Goal: Task Accomplishment & Management: Manage account settings

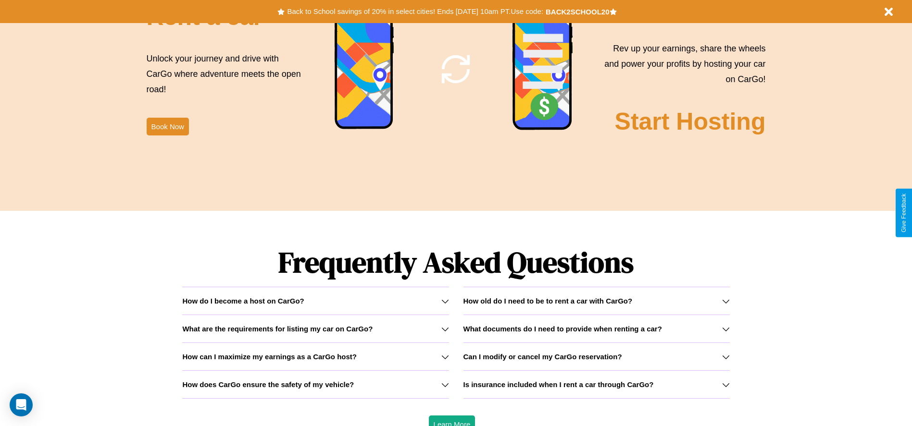
scroll to position [1379, 0]
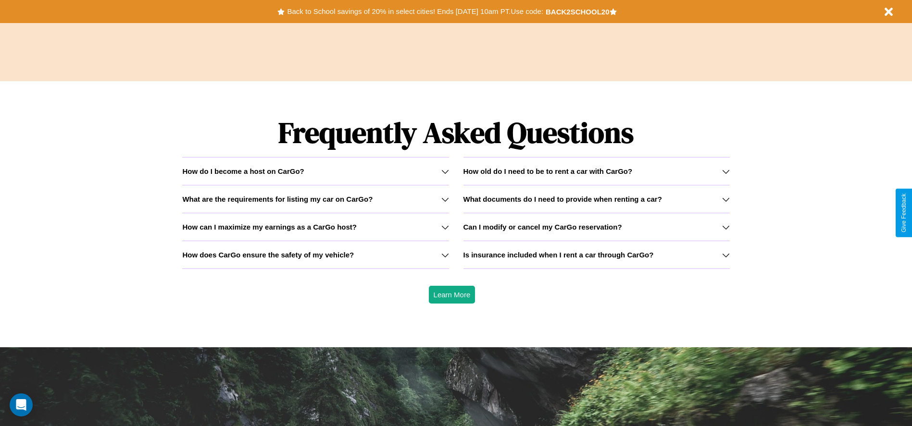
click at [315, 199] on h3 "What are the requirements for listing my car on CarGo?" at bounding box center [277, 199] width 190 height 8
click at [315, 227] on h3 "How can I maximize my earnings as a CarGo host?" at bounding box center [269, 227] width 174 height 8
click at [596, 199] on h3 "What documents do I need to provide when renting a car?" at bounding box center [562, 199] width 198 height 8
click at [596, 255] on h3 "Is insurance included when I rent a car through CarGo?" at bounding box center [558, 255] width 190 height 8
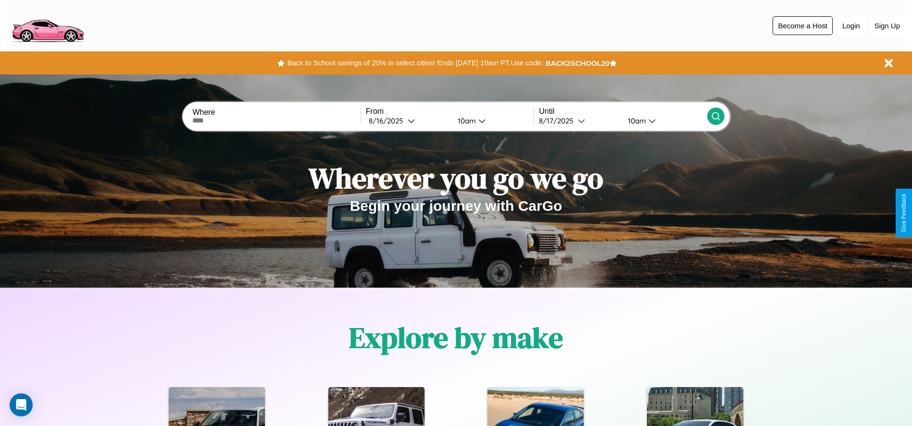
click at [802, 25] on button "Become a Host" at bounding box center [802, 25] width 60 height 19
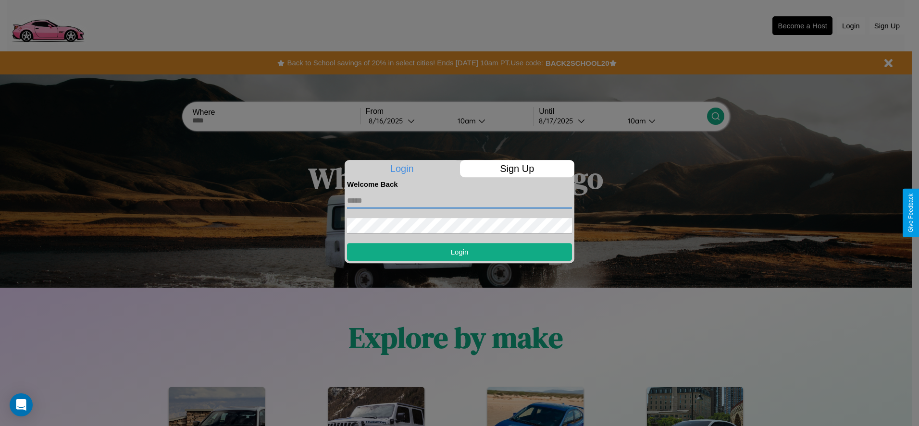
click at [459, 200] on input "text" at bounding box center [459, 200] width 225 height 15
type input "**********"
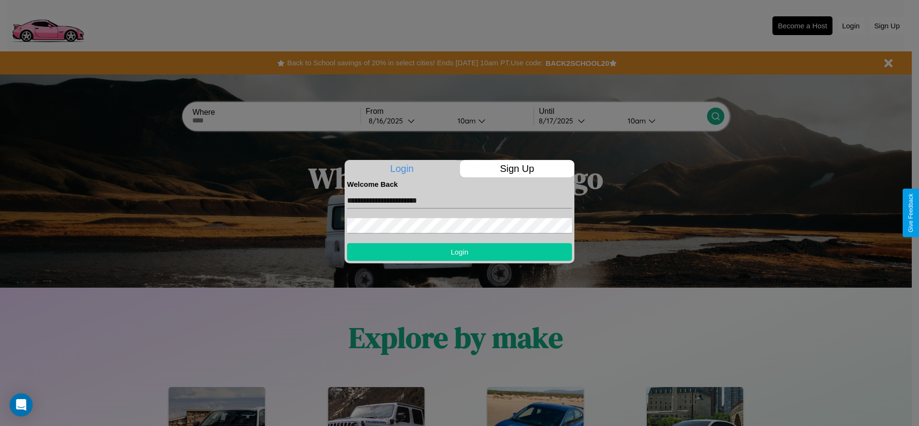
click at [459, 252] on button "Login" at bounding box center [459, 252] width 225 height 18
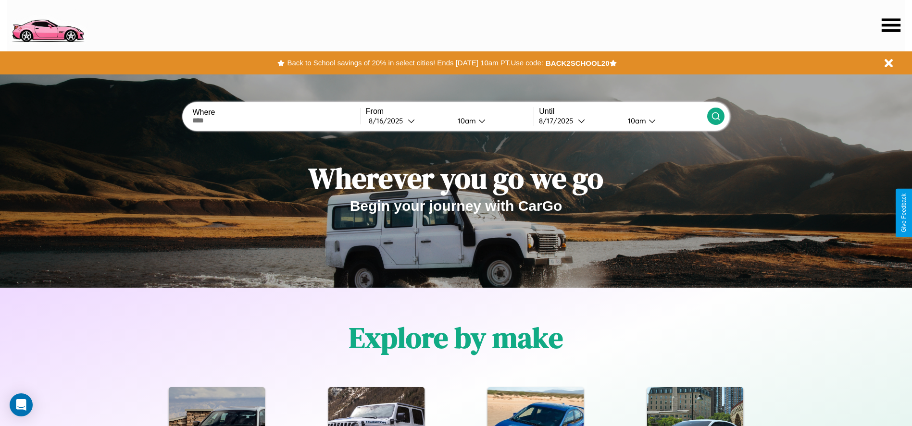
click at [890, 25] on icon at bounding box center [890, 24] width 19 height 13
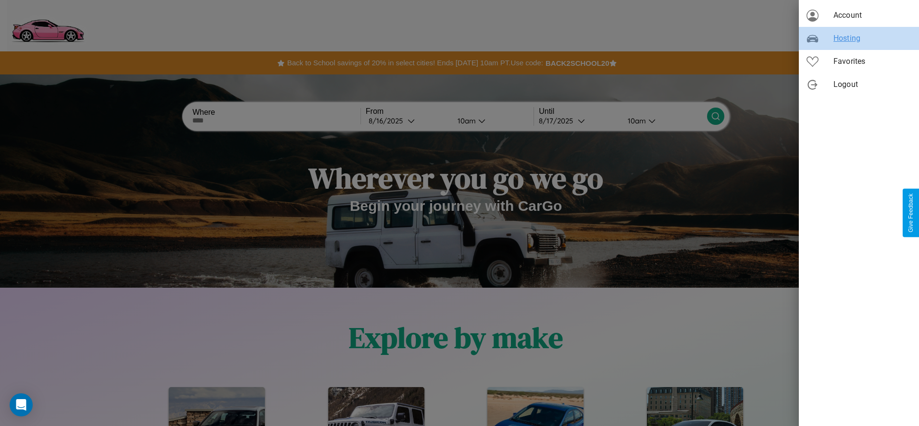
click at [859, 38] on span "Hosting" at bounding box center [872, 39] width 78 height 12
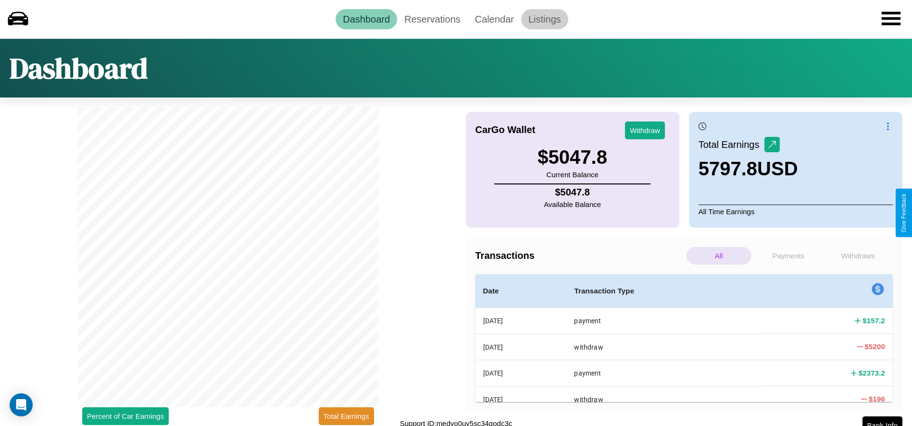
click at [544, 19] on link "Listings" at bounding box center [544, 19] width 47 height 20
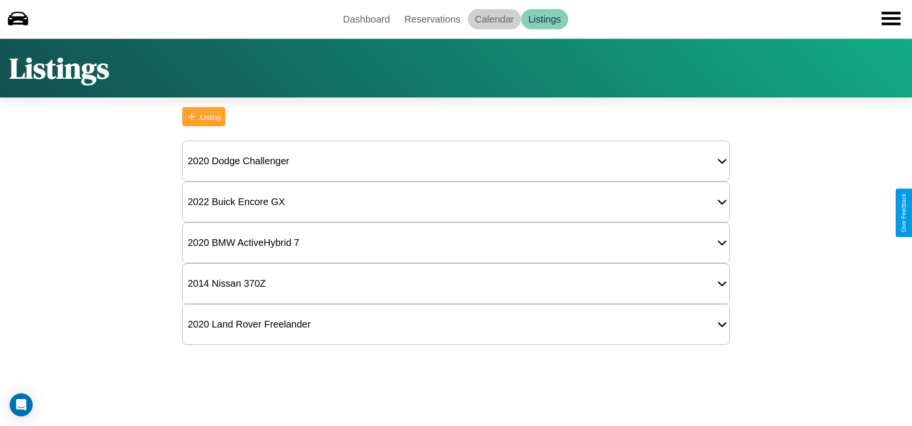
click at [494, 19] on link "Calendar" at bounding box center [494, 19] width 53 height 20
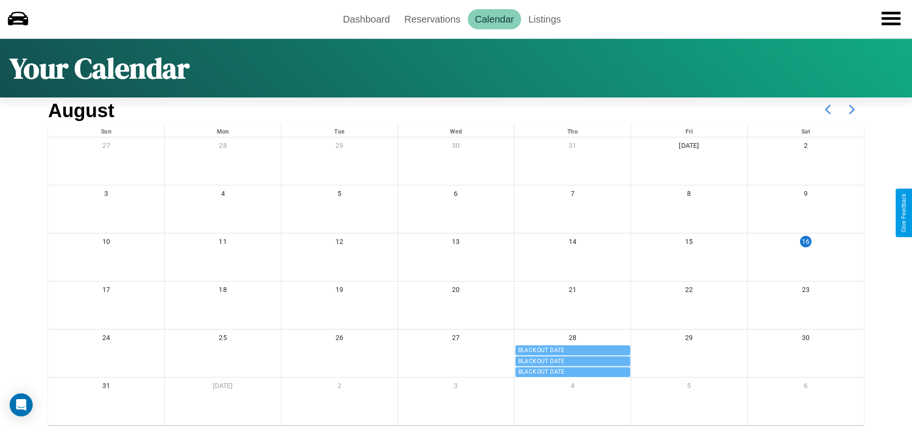
click at [851, 110] on icon at bounding box center [851, 110] width 24 height 24
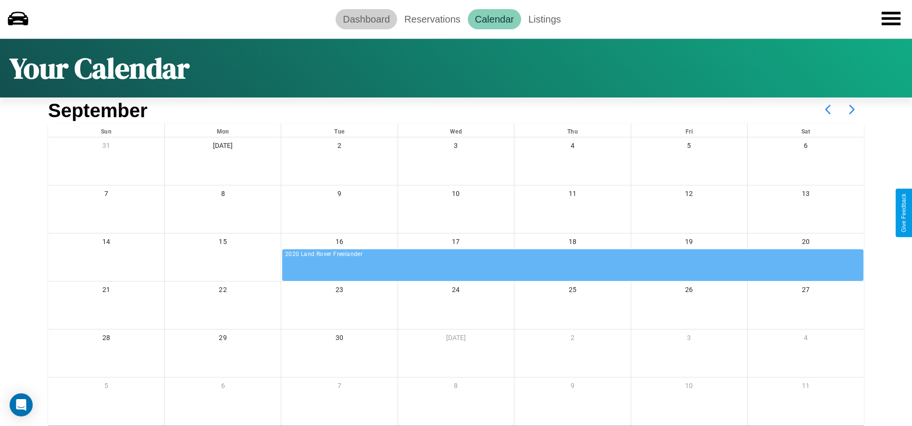
click at [366, 19] on link "Dashboard" at bounding box center [366, 19] width 62 height 20
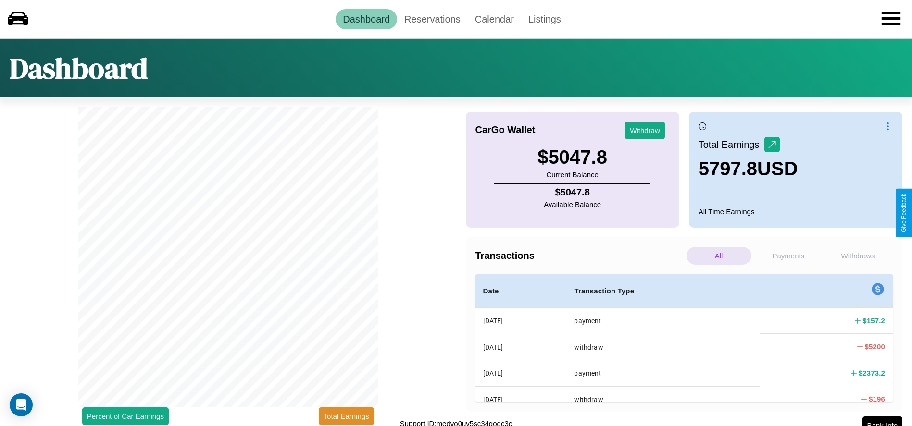
scroll to position [8, 0]
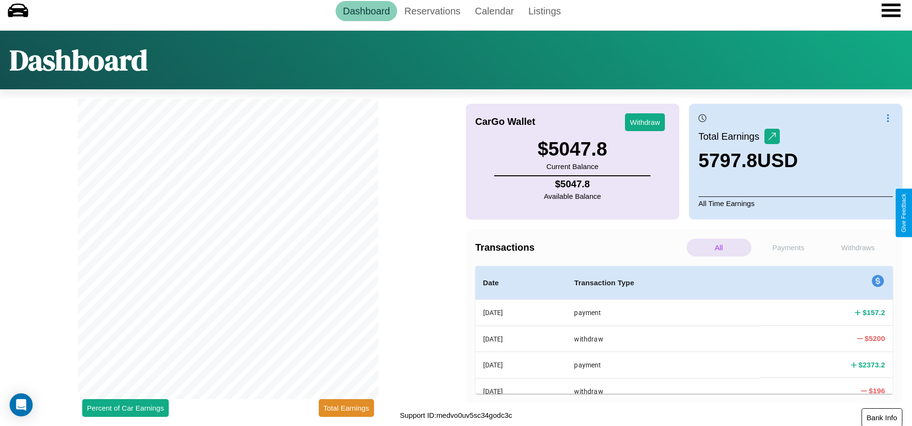
click at [881, 417] on button "Bank Info" at bounding box center [881, 417] width 41 height 19
